Goal: Information Seeking & Learning: Find specific fact

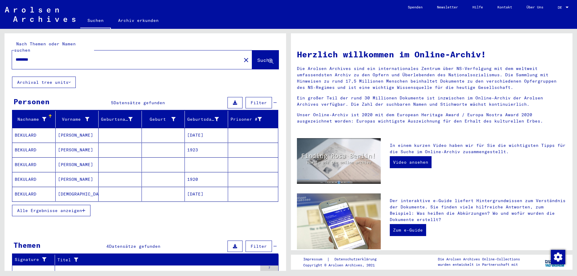
click at [26, 129] on mat-cell "BEKULARD" at bounding box center [33, 135] width 43 height 14
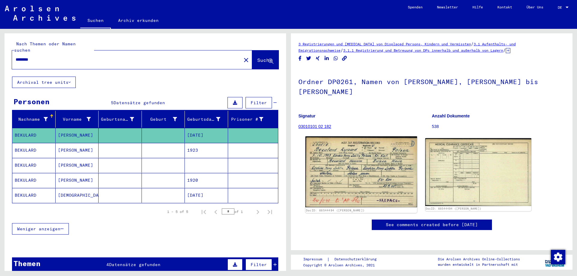
click at [366, 146] on img at bounding box center [360, 171] width 111 height 71
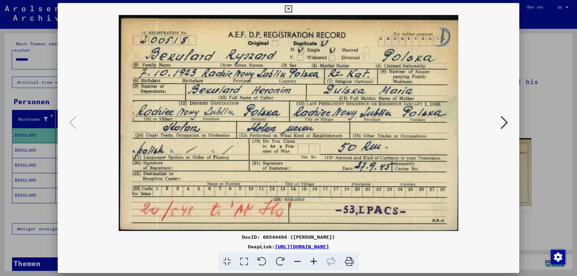
click at [350, 263] on icon at bounding box center [349, 262] width 18 height 18
click at [288, 10] on icon at bounding box center [288, 8] width 7 height 7
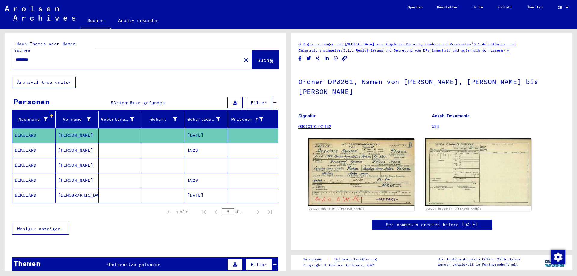
click at [23, 143] on mat-cell "BEKULARD" at bounding box center [33, 150] width 43 height 15
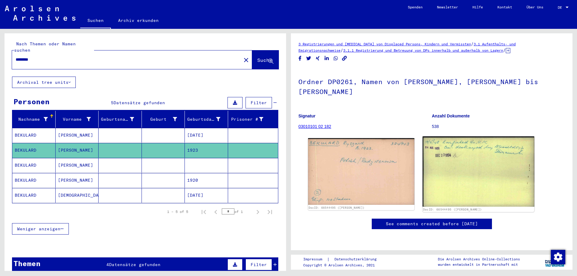
click at [482, 146] on img at bounding box center [477, 171] width 111 height 70
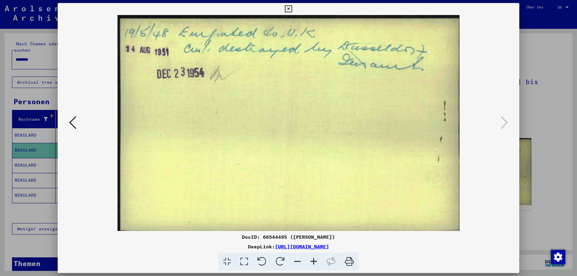
click at [75, 125] on icon at bounding box center [72, 122] width 7 height 14
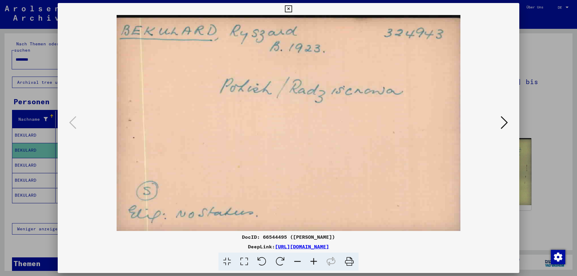
click at [289, 8] on icon at bounding box center [288, 8] width 7 height 7
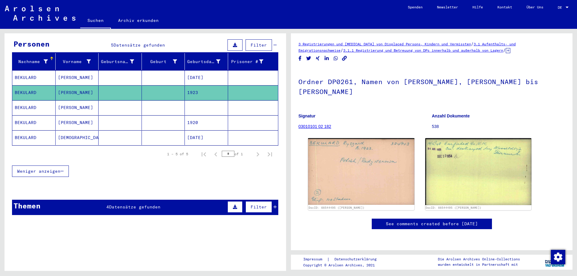
scroll to position [70, 0]
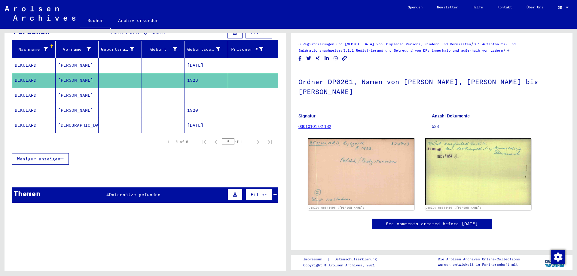
click at [126, 192] on div "4 Datensätze gefunden" at bounding box center [133, 195] width 54 height 6
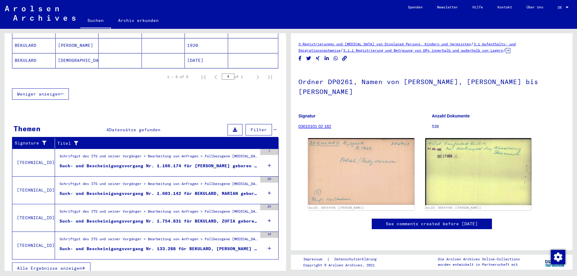
scroll to position [65, 0]
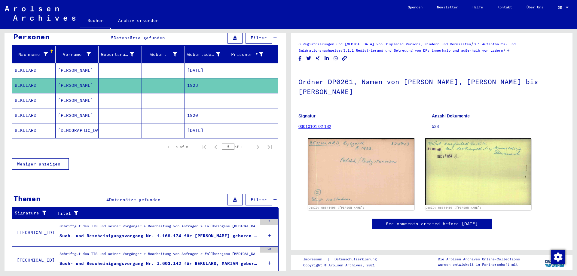
click at [24, 93] on mat-cell "BEKULARD" at bounding box center [33, 100] width 43 height 15
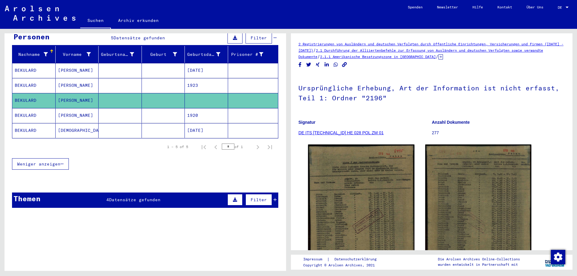
click at [25, 125] on mat-cell "BEKULARD" at bounding box center [33, 130] width 43 height 15
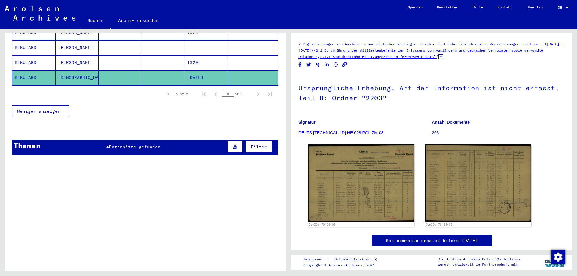
scroll to position [130, 0]
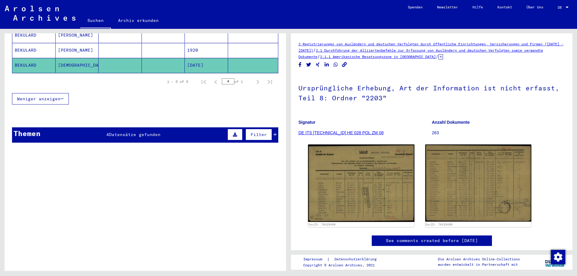
click at [125, 132] on span "Datensätze gefunden" at bounding box center [134, 134] width 51 height 5
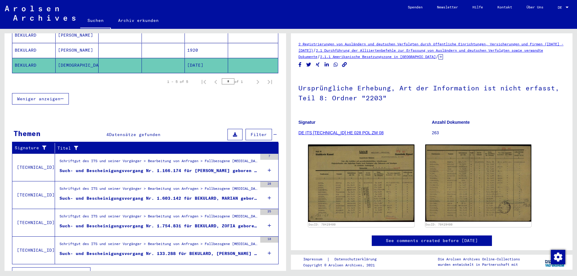
click at [184, 168] on div "Such- und Bescheinigungsvorgang Nr. 1.166.174 für BEKULARD, ANNA geboren 30.01.…" at bounding box center [158, 171] width 198 height 6
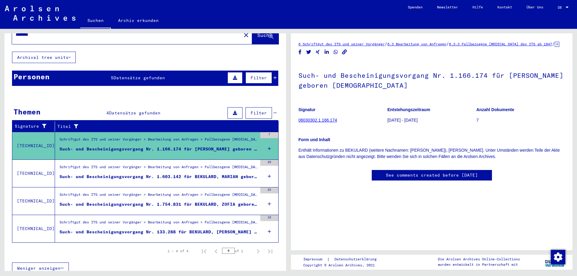
click at [566, 8] on div at bounding box center [566, 8] width 3 height 2
click at [556, 9] on span "English" at bounding box center [551, 10] width 15 height 5
type input "*******"
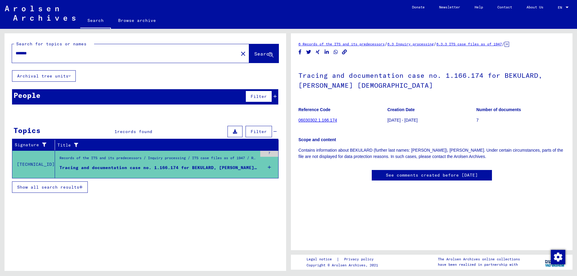
drag, startPoint x: 294, startPoint y: 69, endPoint x: 540, endPoint y: 157, distance: 261.1
click at [540, 157] on yv-its-full-details "6 Records of the ITS and its predecessors / 6.3 Inquiry processing / 6.3.3 ITS …" at bounding box center [431, 117] width 281 height 152
copy div "Tracing and documentation case no. 1.166.174 for BEKULARD, ANNA born 30.01.1922…"
click at [509, 45] on icon at bounding box center [506, 44] width 5 height 5
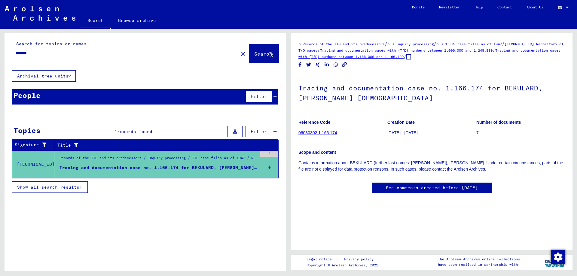
drag, startPoint x: 296, startPoint y: 40, endPoint x: 500, endPoint y: 134, distance: 224.7
click at [500, 134] on div "6 Records of the ITS and its predecessors / 6.3 Inquiry processing / 6.3.3 ITS …" at bounding box center [431, 141] width 281 height 217
copy div "6 Records of the ITS and its predecessors / 6.3 Inquiry processing / 6.3.3 ITS …"
click at [474, 9] on link "Help" at bounding box center [478, 7] width 23 height 14
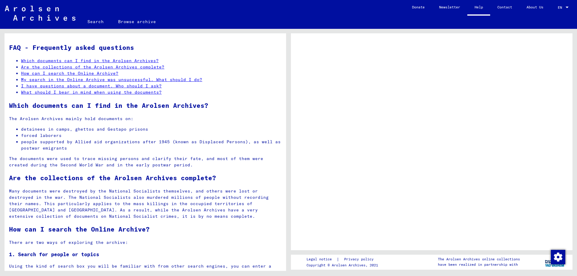
click at [527, 6] on link "About Us" at bounding box center [534, 7] width 31 height 14
click at [499, 8] on link "Contact" at bounding box center [504, 7] width 29 height 14
click at [100, 19] on link "Search" at bounding box center [95, 21] width 31 height 14
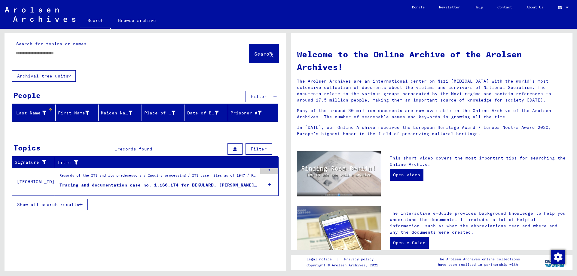
click at [87, 52] on input "text" at bounding box center [123, 53] width 215 height 6
type input "*******"
click at [0, 114] on div "Search for topics or names ******* close Search Archival tree units People Filt…" at bounding box center [144, 150] width 288 height 242
click at [137, 25] on link "Browse archive" at bounding box center [137, 20] width 52 height 14
click at [54, 11] on img at bounding box center [40, 14] width 71 height 15
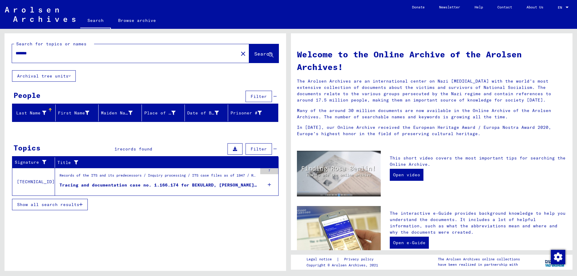
click at [104, 17] on link "Search" at bounding box center [95, 21] width 31 height 16
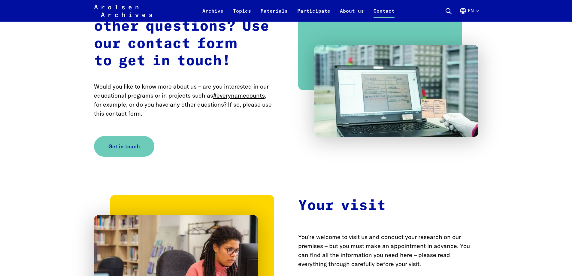
scroll to position [1007, 0]
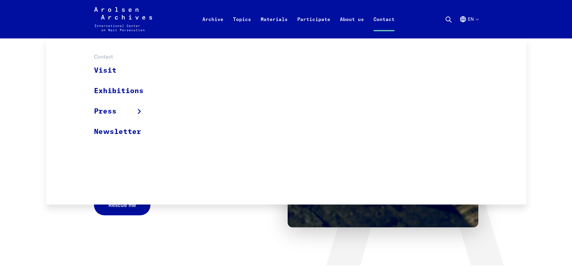
click at [381, 23] on link "Contact" at bounding box center [384, 26] width 31 height 24
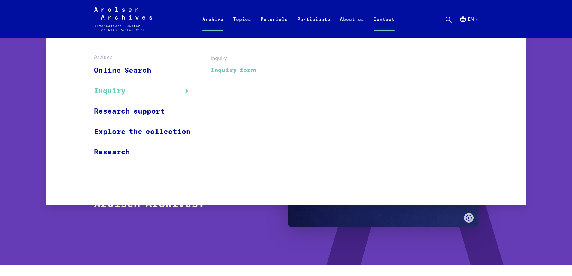
click at [225, 72] on link "Inquiry form" at bounding box center [234, 70] width 46 height 14
